Goal: Task Accomplishment & Management: Use online tool/utility

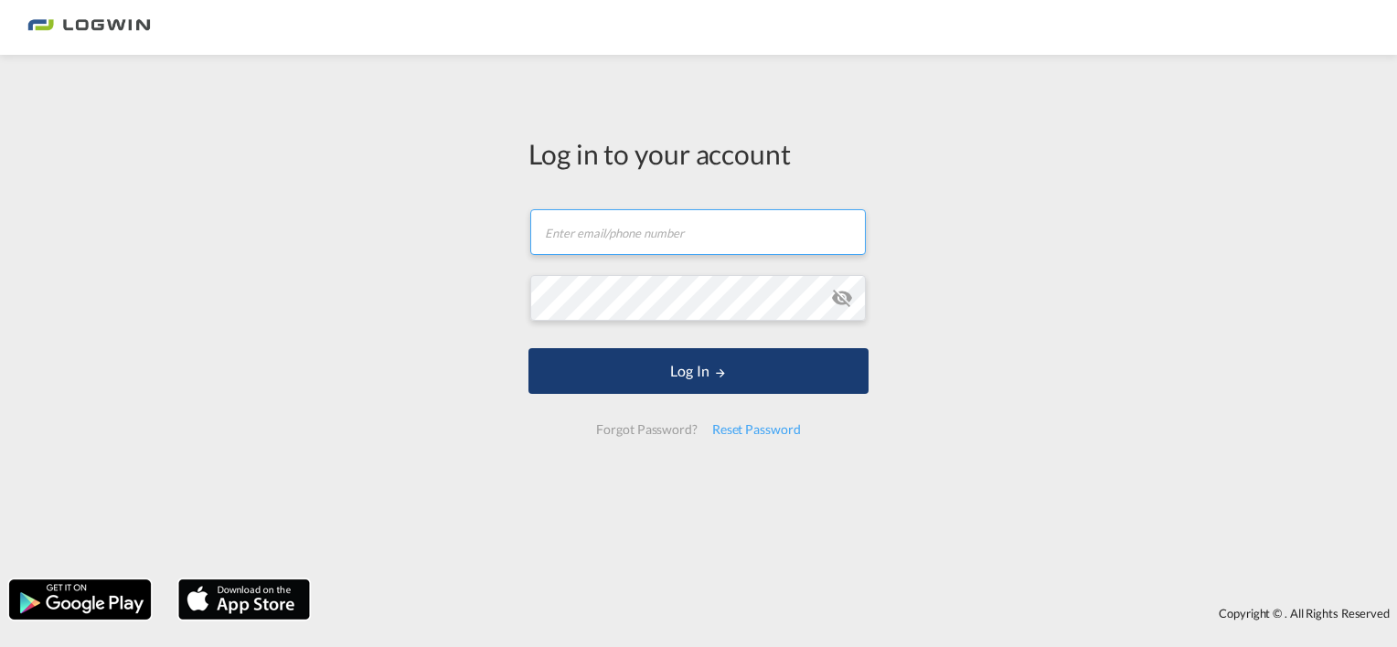
type input "[PERSON_NAME][EMAIL_ADDRESS][PERSON_NAME][DOMAIN_NAME]"
click at [689, 372] on button "Log In" at bounding box center [698, 371] width 340 height 46
